Goal: Task Accomplishment & Management: Manage account settings

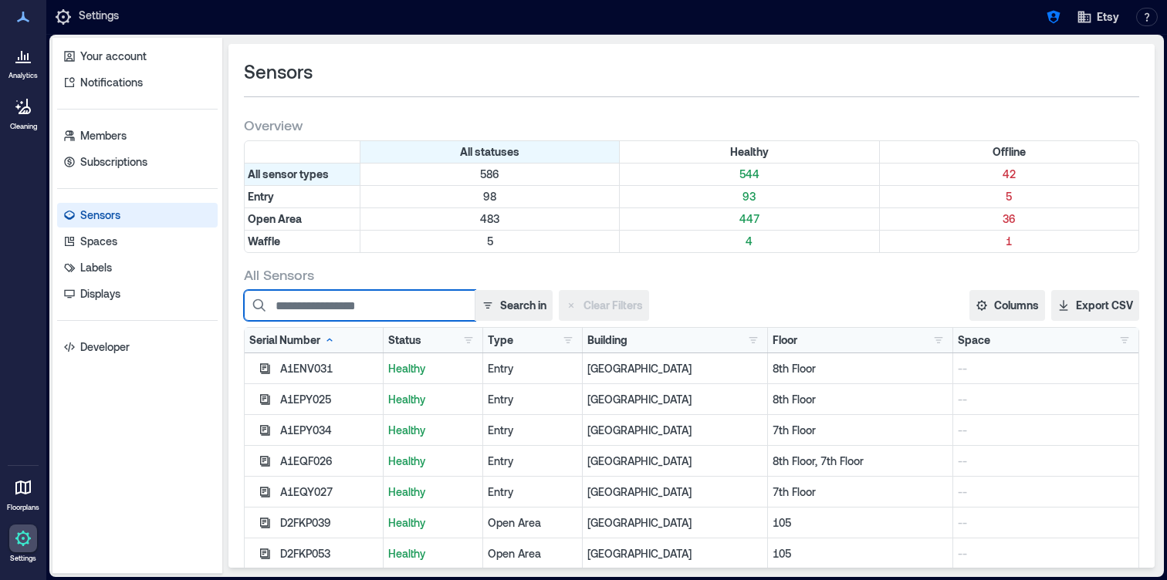
click at [326, 299] on input at bounding box center [359, 305] width 231 height 31
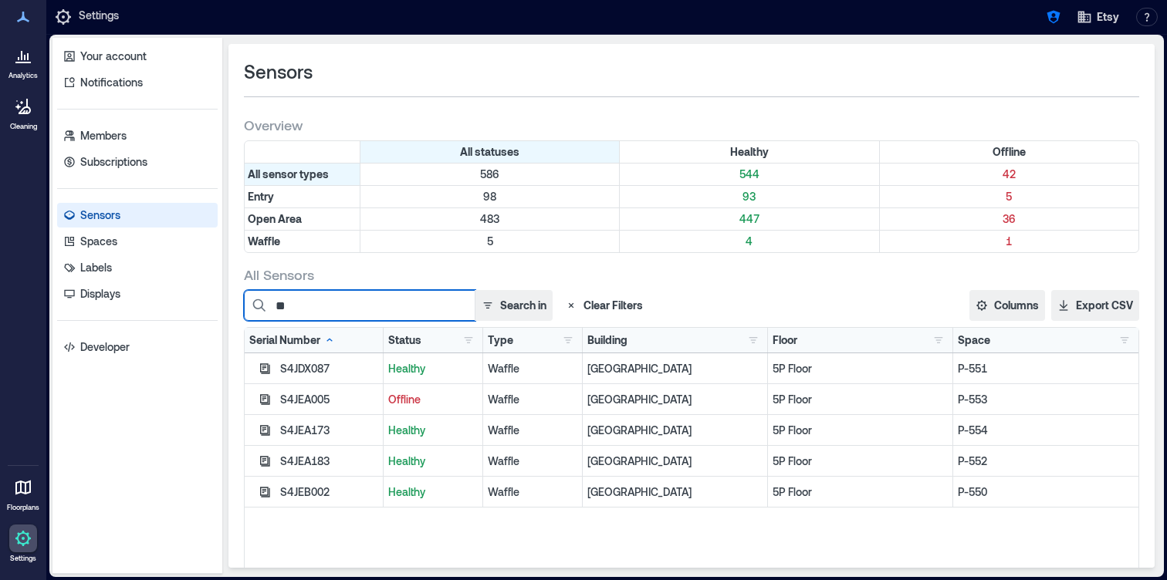
type input "*"
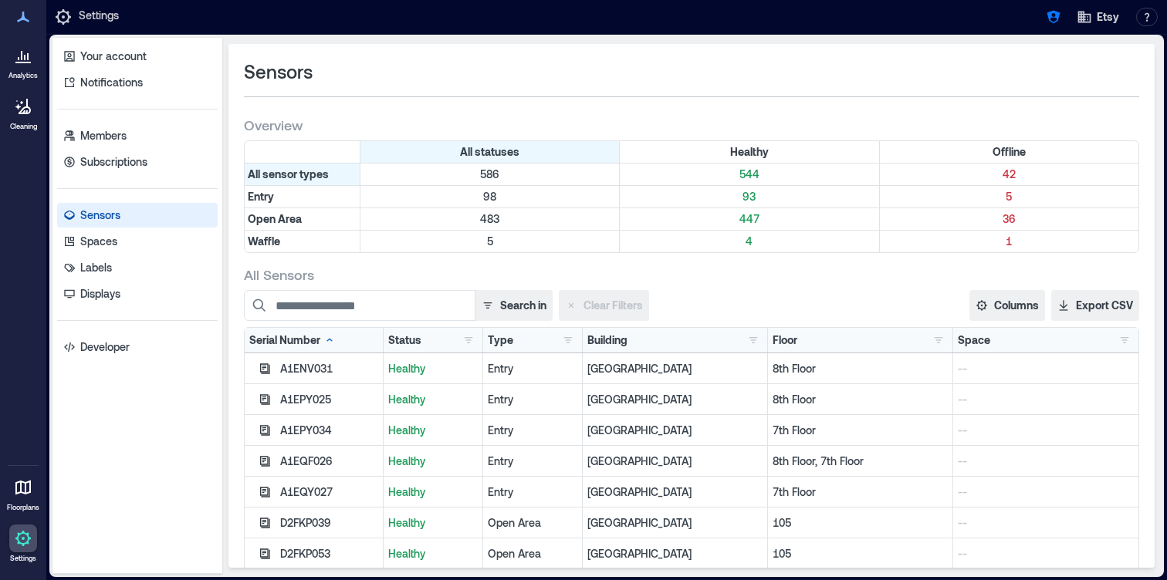
click at [19, 19] on icon at bounding box center [23, 17] width 19 height 19
click at [25, 487] on icon at bounding box center [22, 488] width 15 height 15
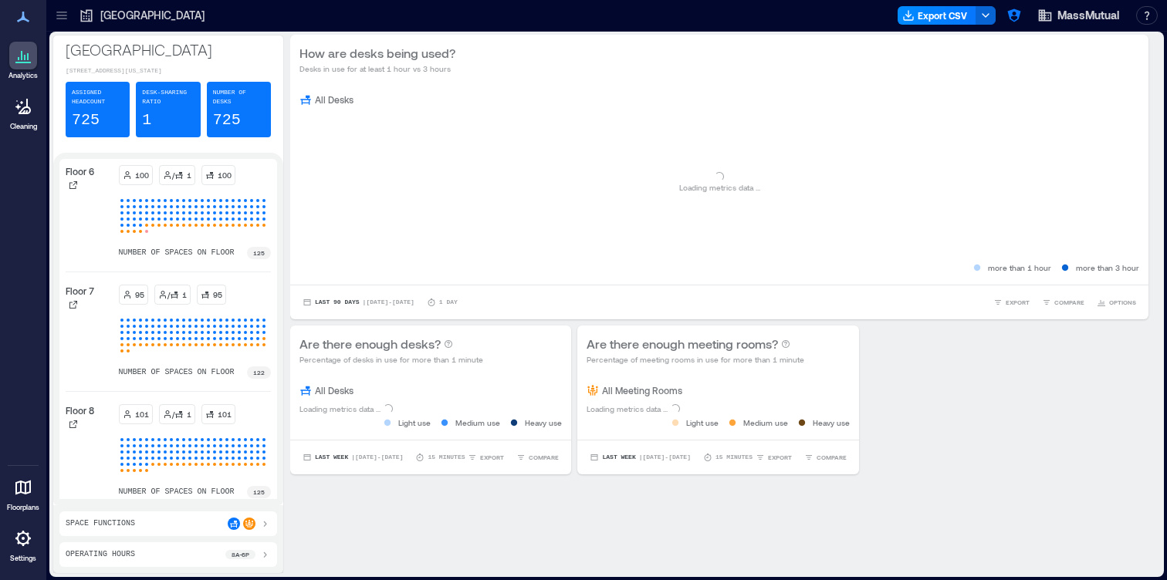
click at [68, 16] on icon at bounding box center [61, 15] width 15 height 15
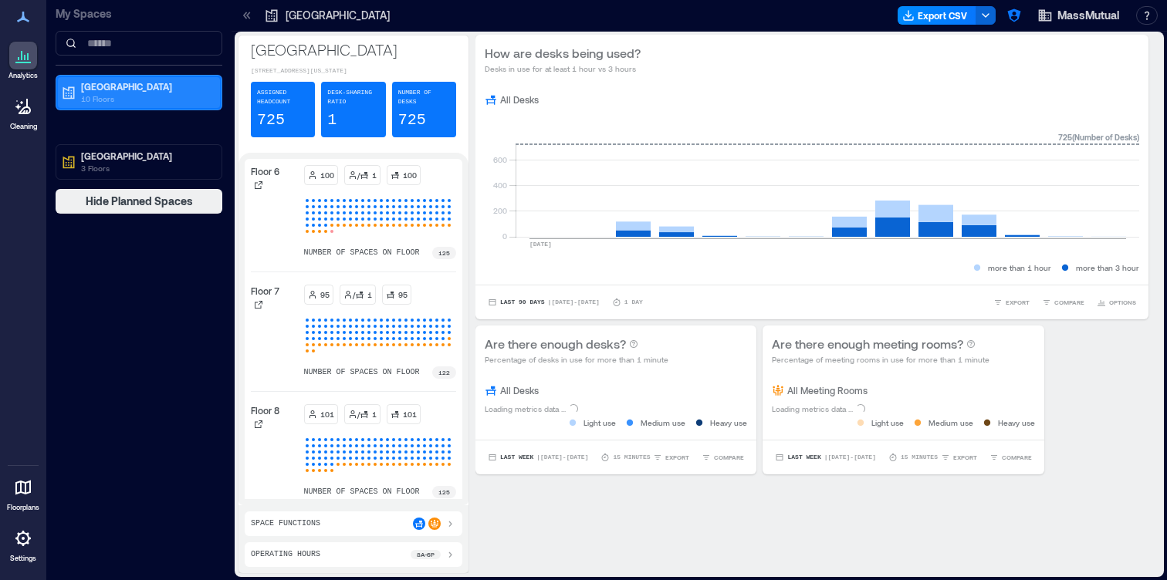
click at [124, 93] on p "10 Floors" at bounding box center [146, 99] width 130 height 12
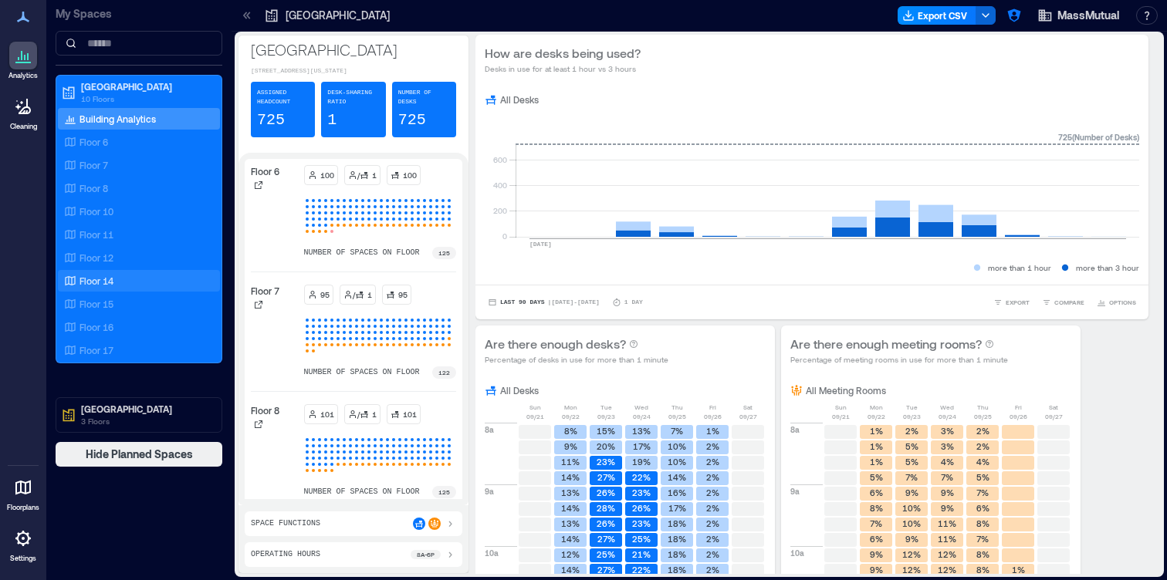
click at [125, 279] on div "Floor 14" at bounding box center [136, 280] width 150 height 15
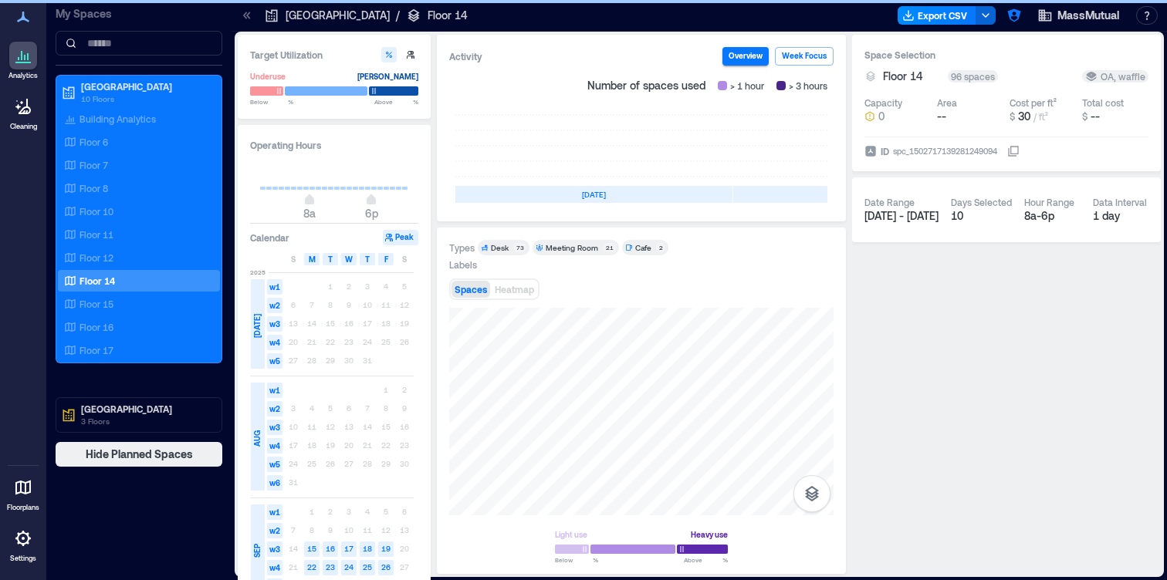
scroll to position [0, 461]
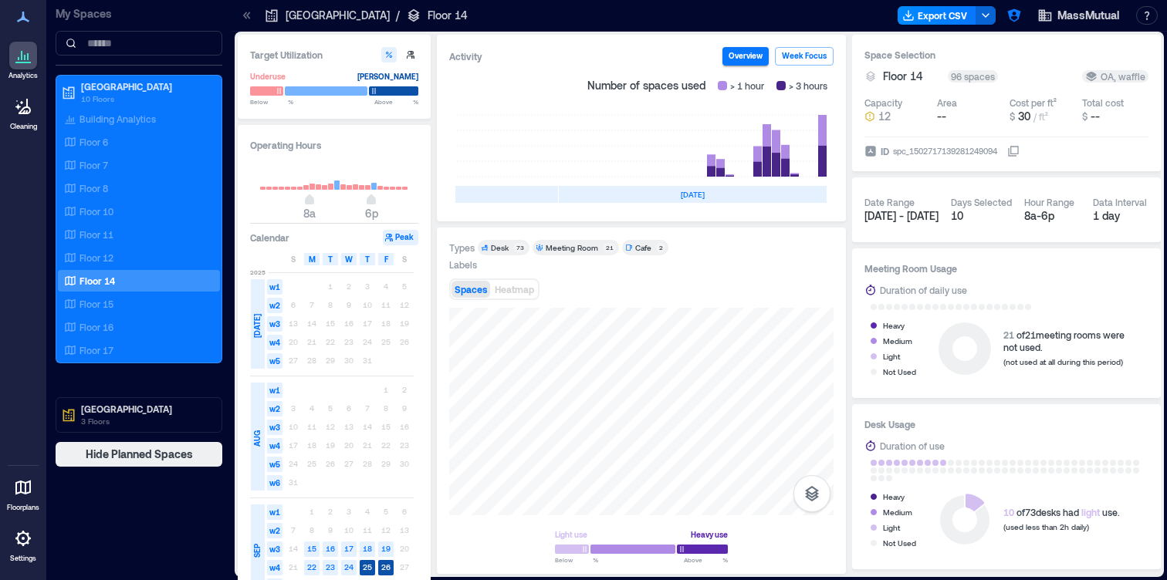
click at [23, 552] on link "Settings" at bounding box center [23, 544] width 37 height 48
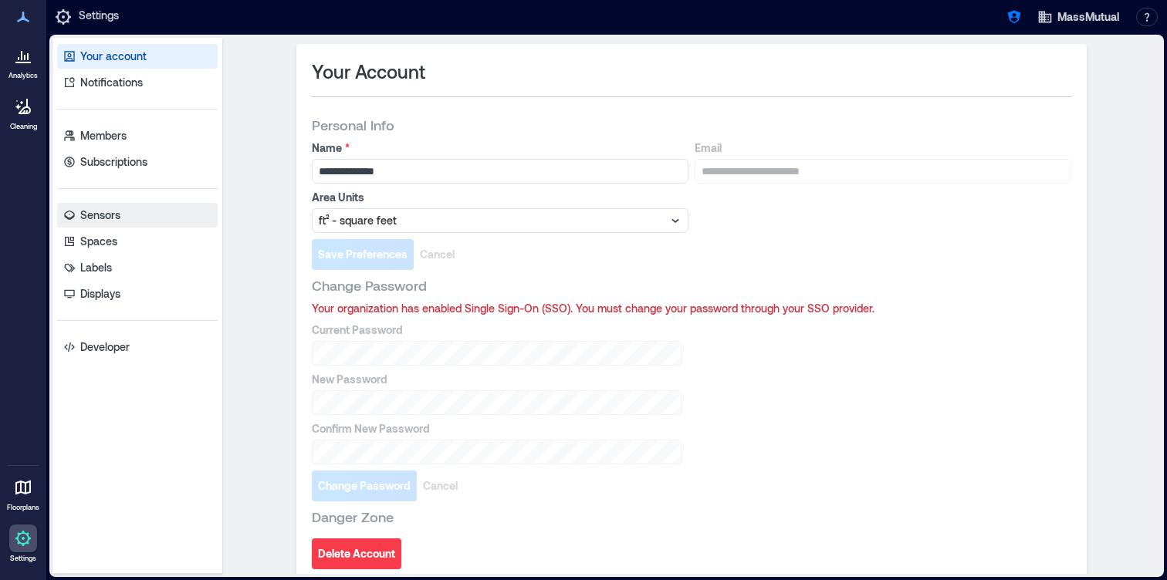
click at [121, 215] on link "Sensors" at bounding box center [137, 215] width 160 height 25
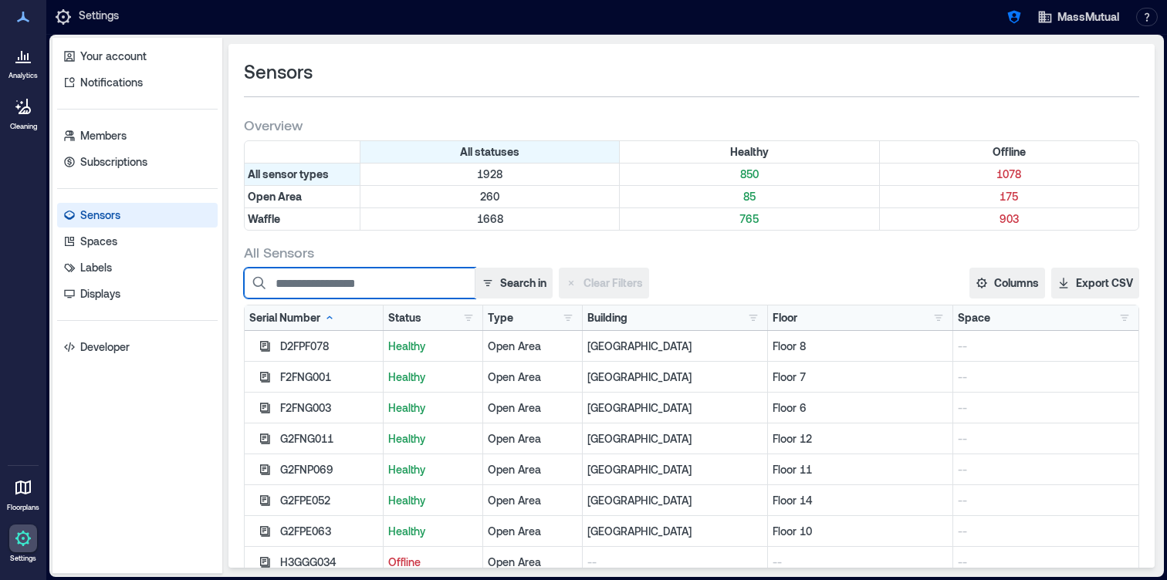
click at [341, 283] on input at bounding box center [359, 283] width 231 height 31
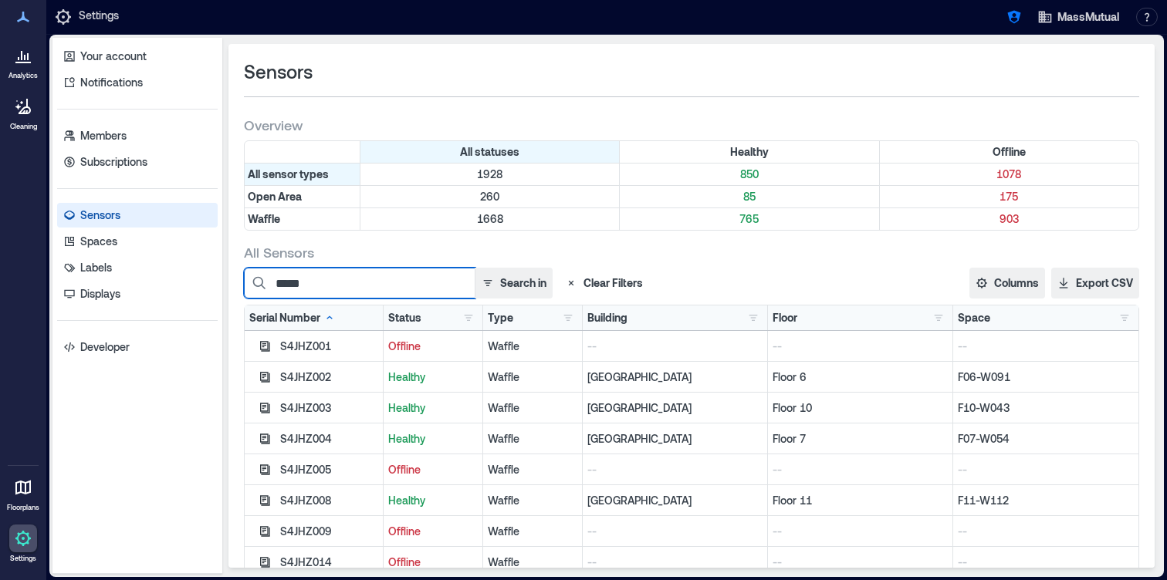
drag, startPoint x: 333, startPoint y: 292, endPoint x: 331, endPoint y: 281, distance: 11.8
click at [333, 292] on input "*****" at bounding box center [359, 283] width 231 height 31
click at [331, 281] on input "*****" at bounding box center [359, 283] width 231 height 31
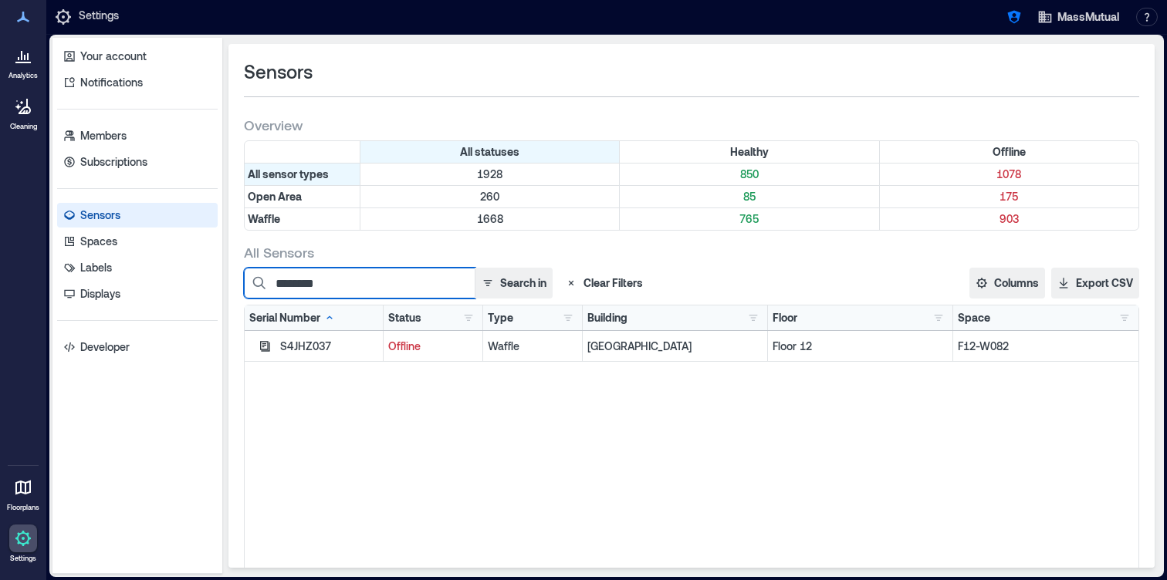
type input "********"
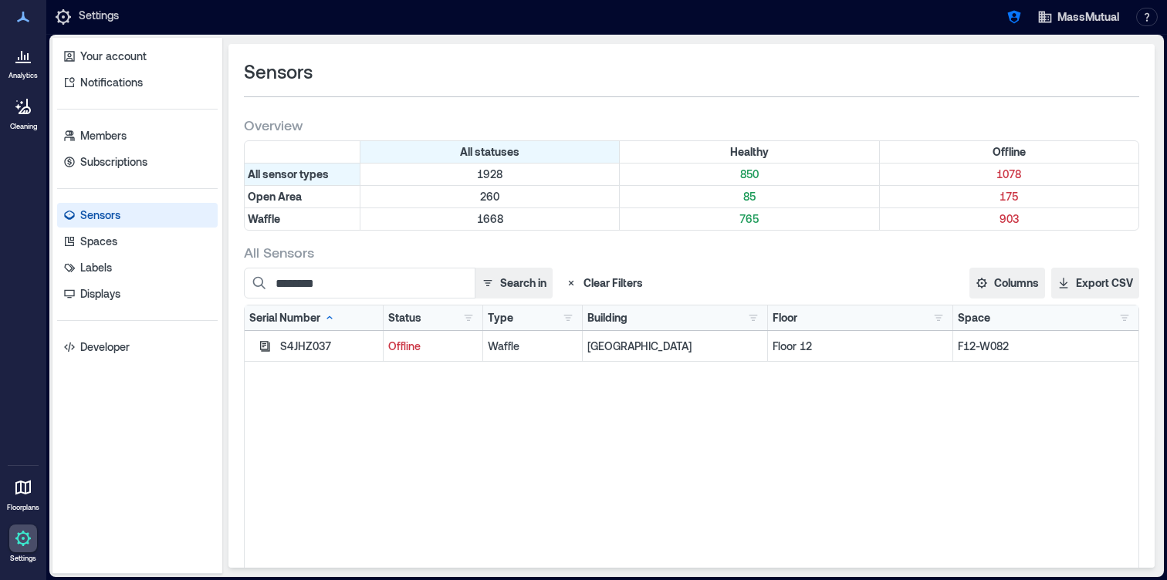
click at [404, 349] on p "Offline" at bounding box center [433, 346] width 90 height 15
click at [267, 351] on icon "button" at bounding box center [264, 346] width 12 height 12
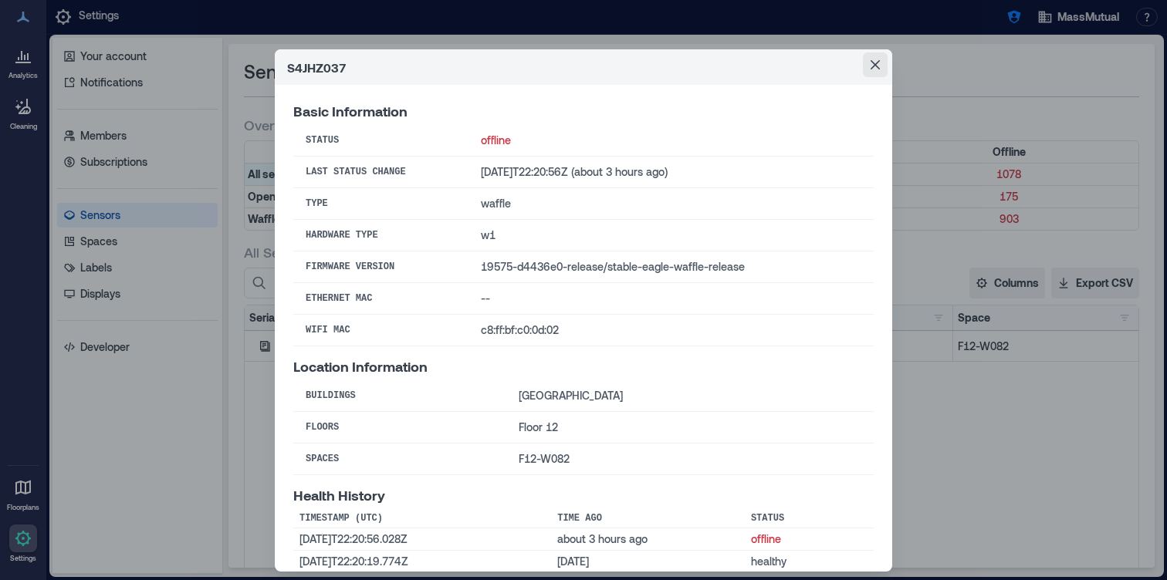
click at [874, 63] on icon "Close" at bounding box center [874, 64] width 9 height 9
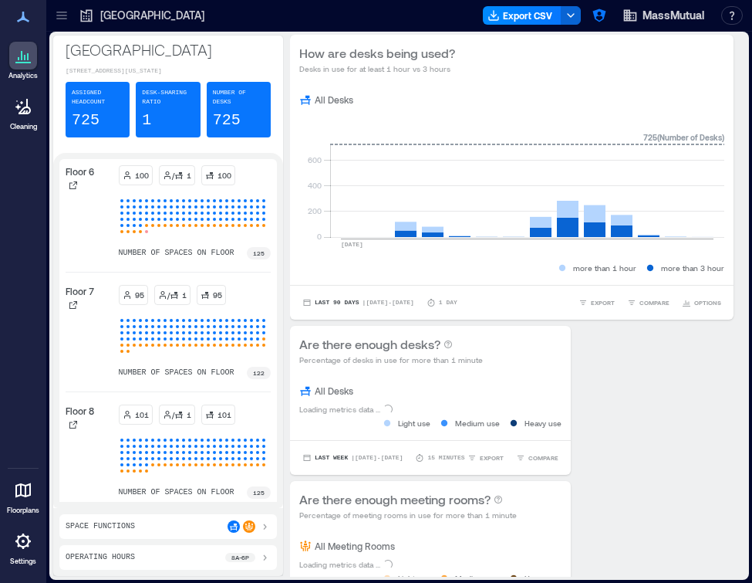
click at [30, 552] on div at bounding box center [23, 541] width 28 height 28
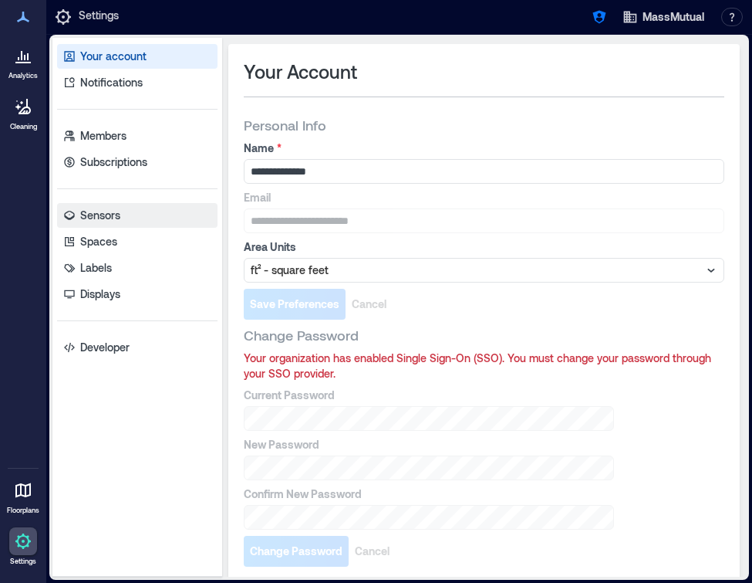
click at [103, 225] on link "Sensors" at bounding box center [137, 215] width 160 height 25
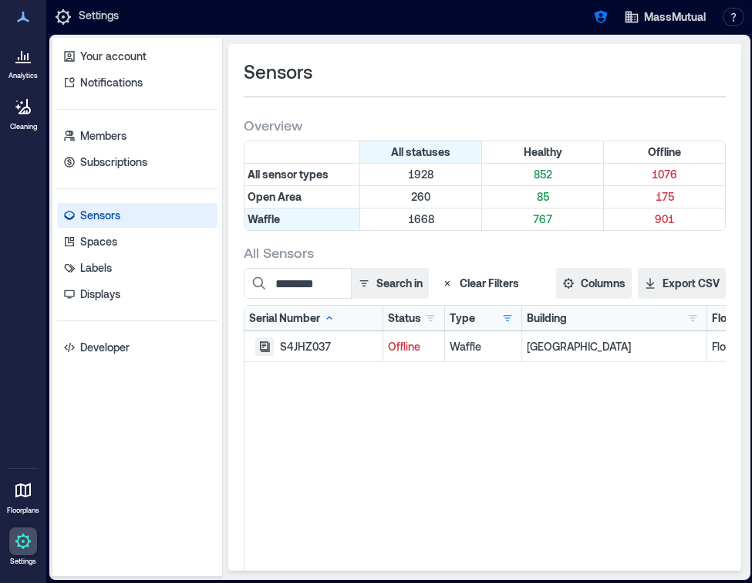
type input "********"
click at [260, 346] on icon "button" at bounding box center [265, 346] width 10 height 10
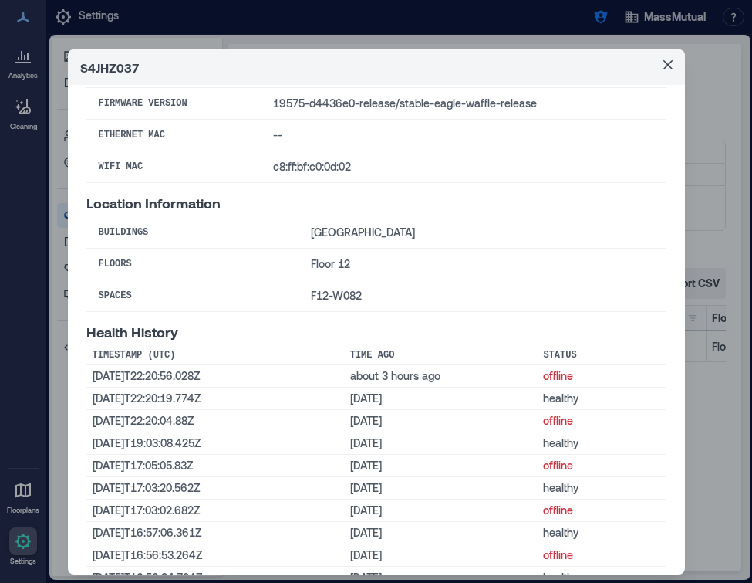
scroll to position [164, 0]
click at [665, 57] on button "Close" at bounding box center [668, 64] width 25 height 25
